Goal: Task Accomplishment & Management: Complete application form

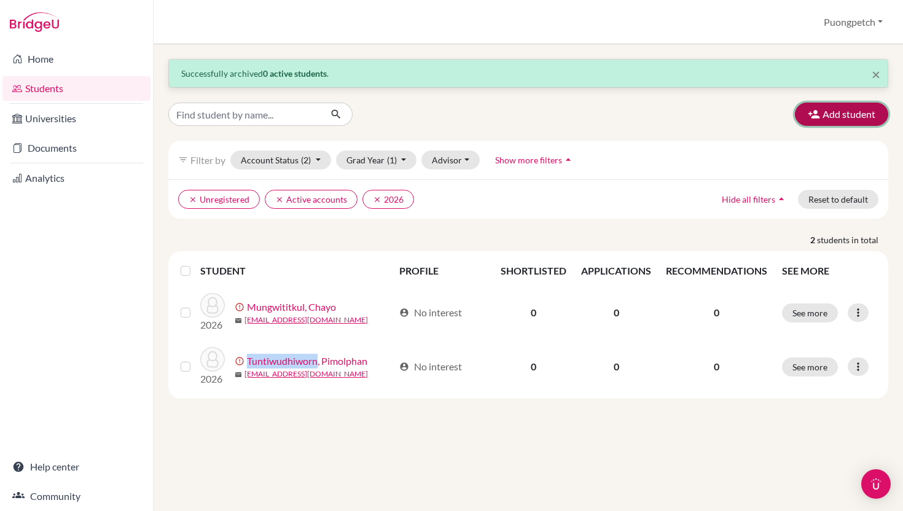
click at [805, 109] on button "Add student" at bounding box center [841, 114] width 93 height 23
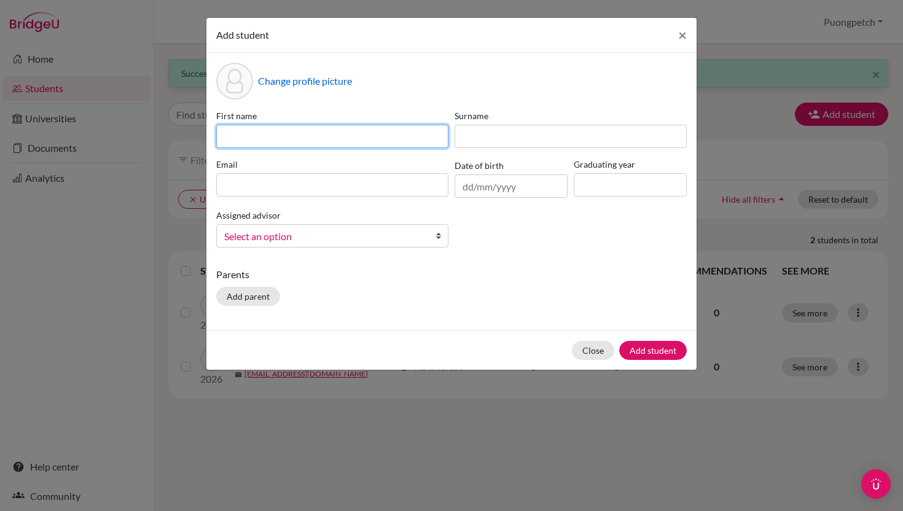
click at [358, 139] on input at bounding box center [332, 136] width 232 height 23
type input "i"
type input "Issara"
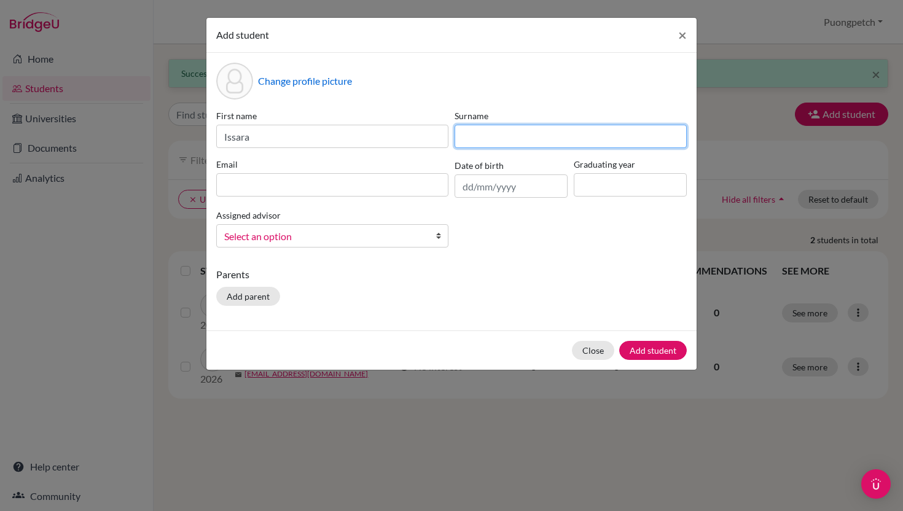
click at [466, 137] on input at bounding box center [571, 136] width 232 height 23
type input "[PERSON_NAME]"
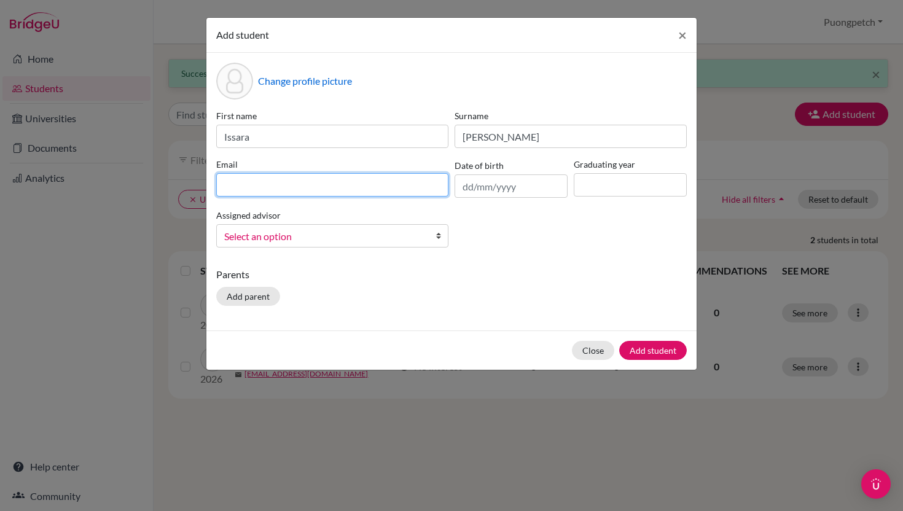
click at [336, 194] on input at bounding box center [332, 184] width 232 height 23
type input "[EMAIL_ADDRESS][DOMAIN_NAME]"
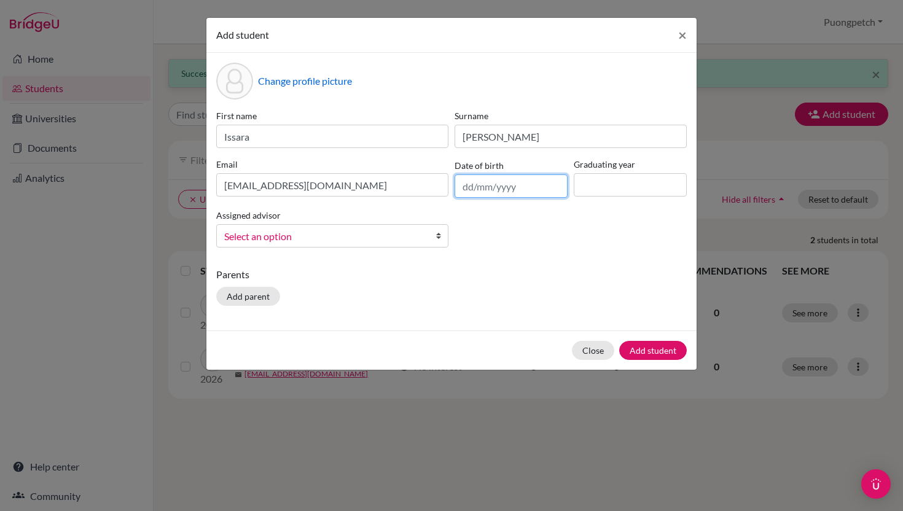
click at [467, 192] on input "text" at bounding box center [511, 185] width 113 height 23
click at [548, 202] on div "First name Issara Surname [PERSON_NAME] Email [EMAIL_ADDRESS][DOMAIN_NAME] Date…" at bounding box center [451, 183] width 477 height 148
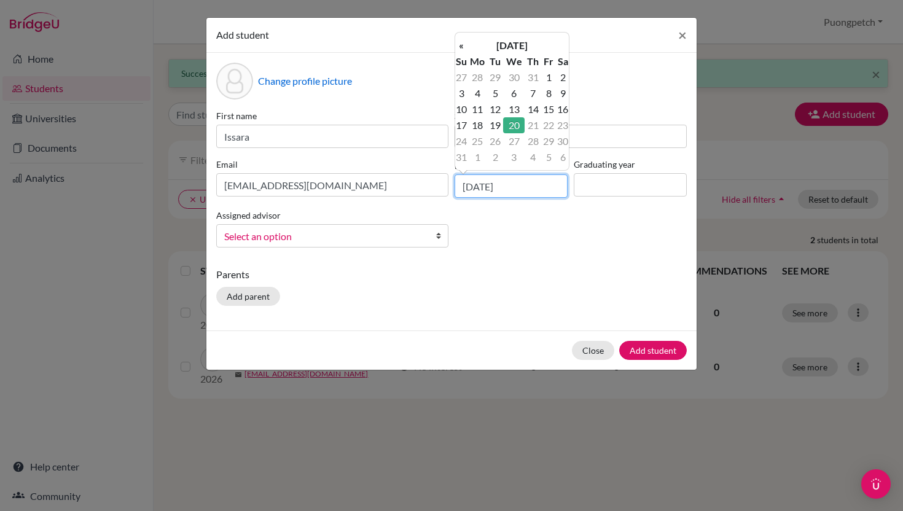
click at [527, 188] on input "[DATE]" at bounding box center [511, 185] width 113 height 23
type input "2"
click at [497, 189] on input "[DATE]" at bounding box center [511, 185] width 113 height 23
click at [492, 187] on input "[DATE]" at bounding box center [511, 185] width 113 height 23
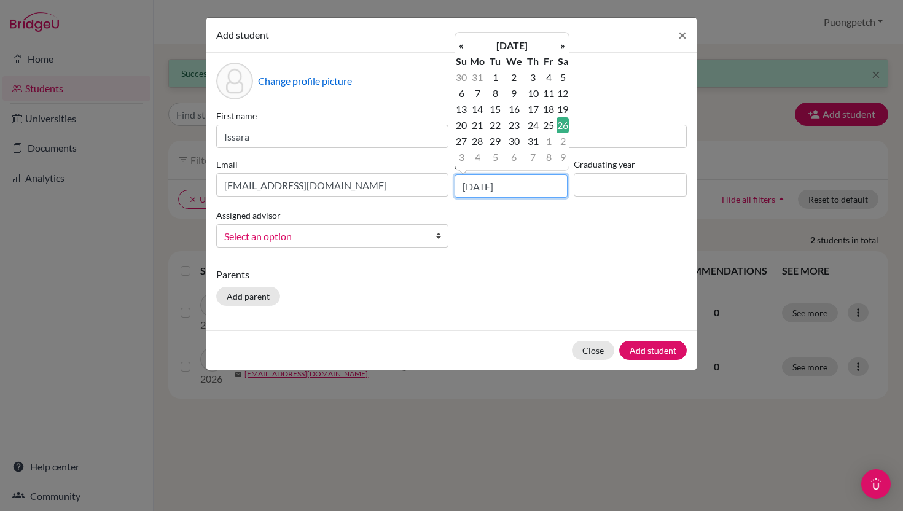
type input "[DATE]"
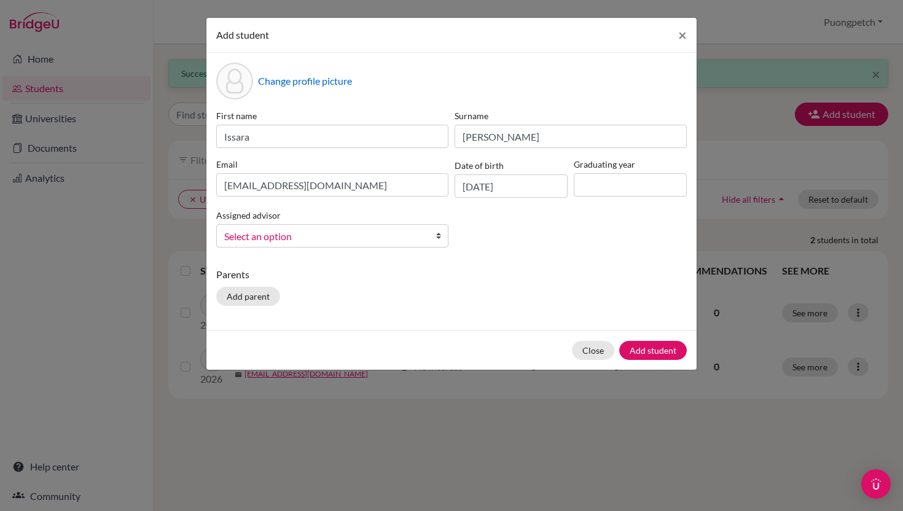
click at [524, 203] on div "First name Issara Surname [PERSON_NAME] Email [EMAIL_ADDRESS][DOMAIN_NAME] Date…" at bounding box center [451, 183] width 477 height 148
click at [584, 190] on input at bounding box center [630, 184] width 113 height 23
type input "2026"
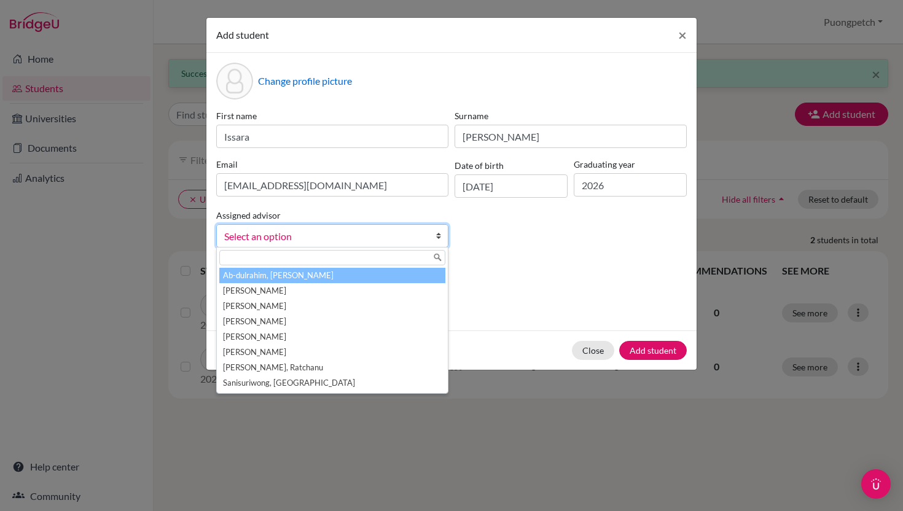
click at [412, 237] on span "Select an option" at bounding box center [324, 237] width 200 height 16
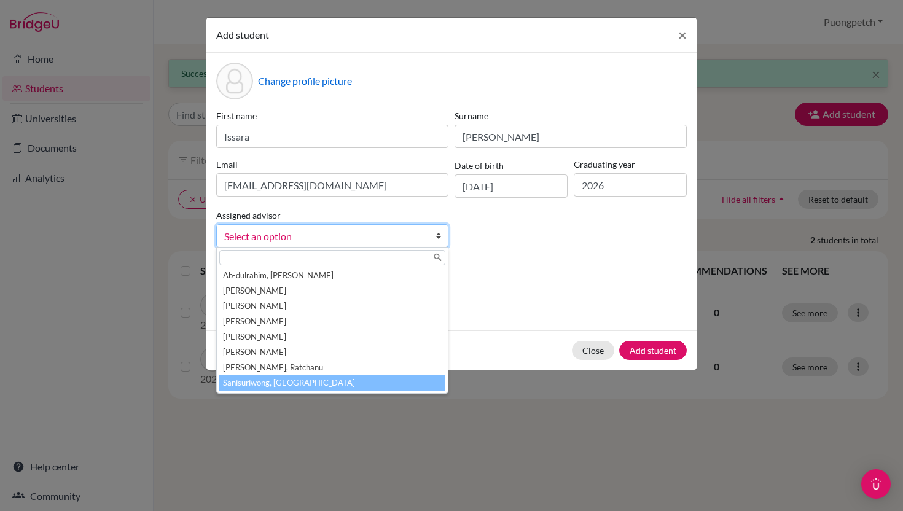
click at [359, 390] on li "Sanisuriwong, [GEOGRAPHIC_DATA]" at bounding box center [332, 382] width 226 height 15
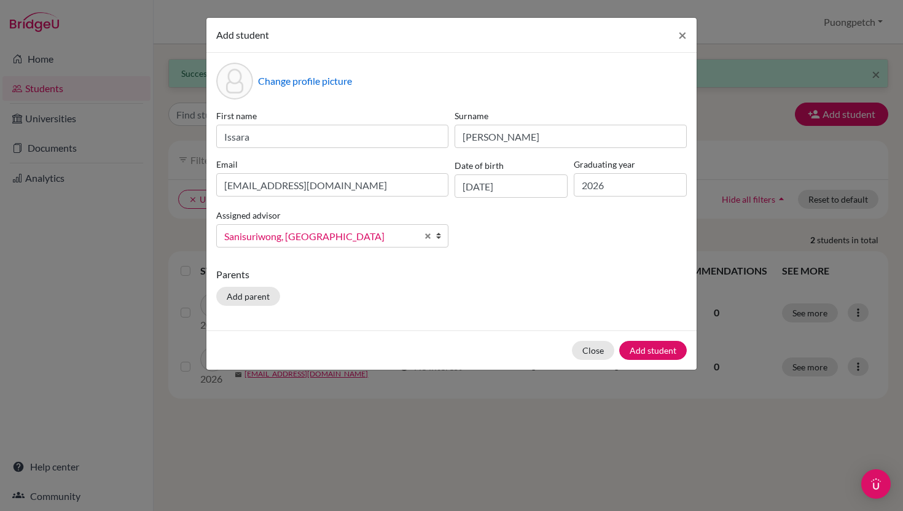
click at [335, 307] on div "Parents Add parent" at bounding box center [451, 289] width 471 height 44
click at [633, 345] on button "Add student" at bounding box center [653, 350] width 68 height 19
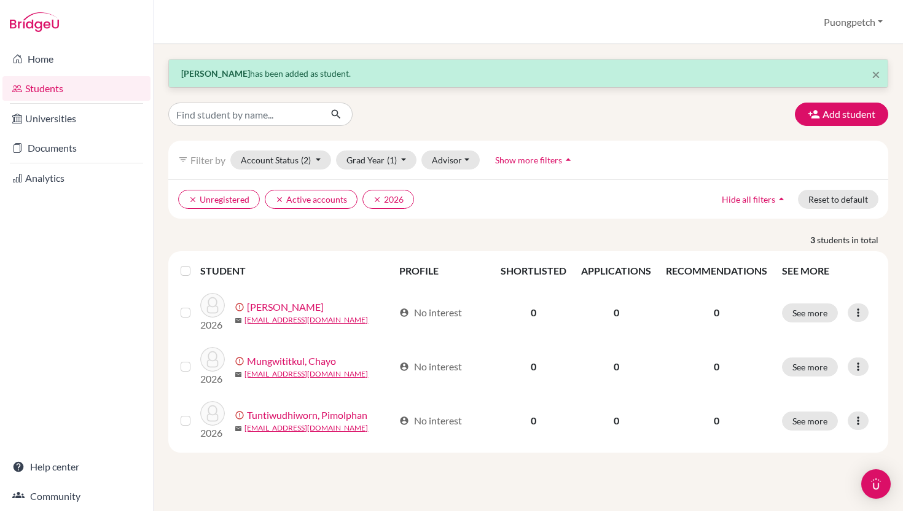
click at [635, 126] on div "× [PERSON_NAME] has been added as student. Add student filter_list Filter by Ac…" at bounding box center [528, 256] width 720 height 394
